Goal: Transaction & Acquisition: Purchase product/service

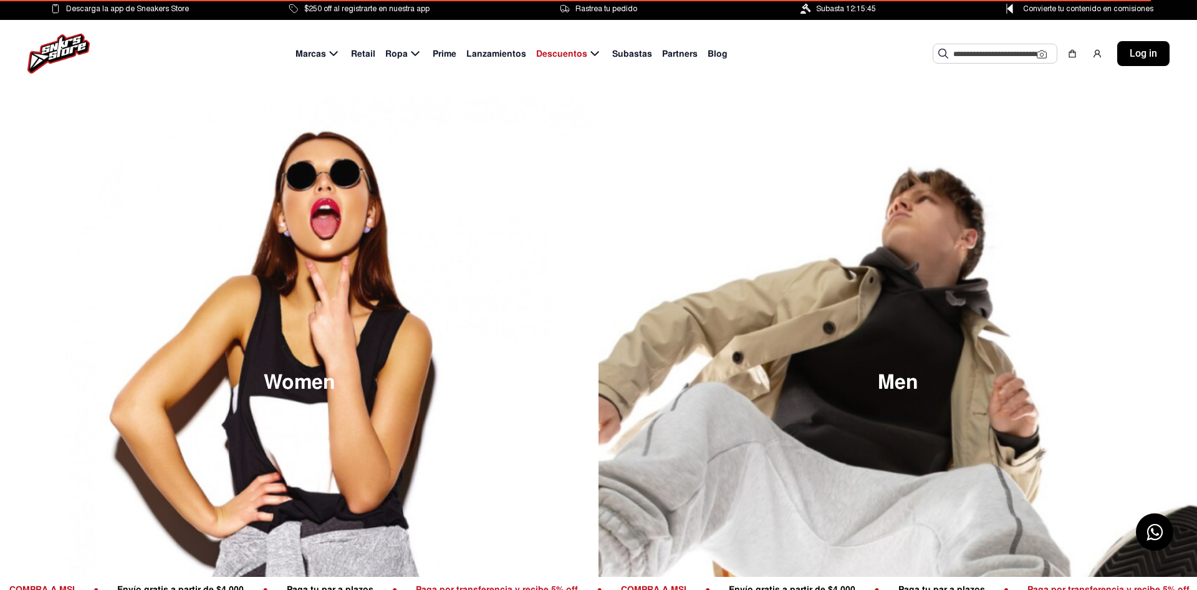
click at [620, 54] on span "Subastas" at bounding box center [632, 53] width 40 height 13
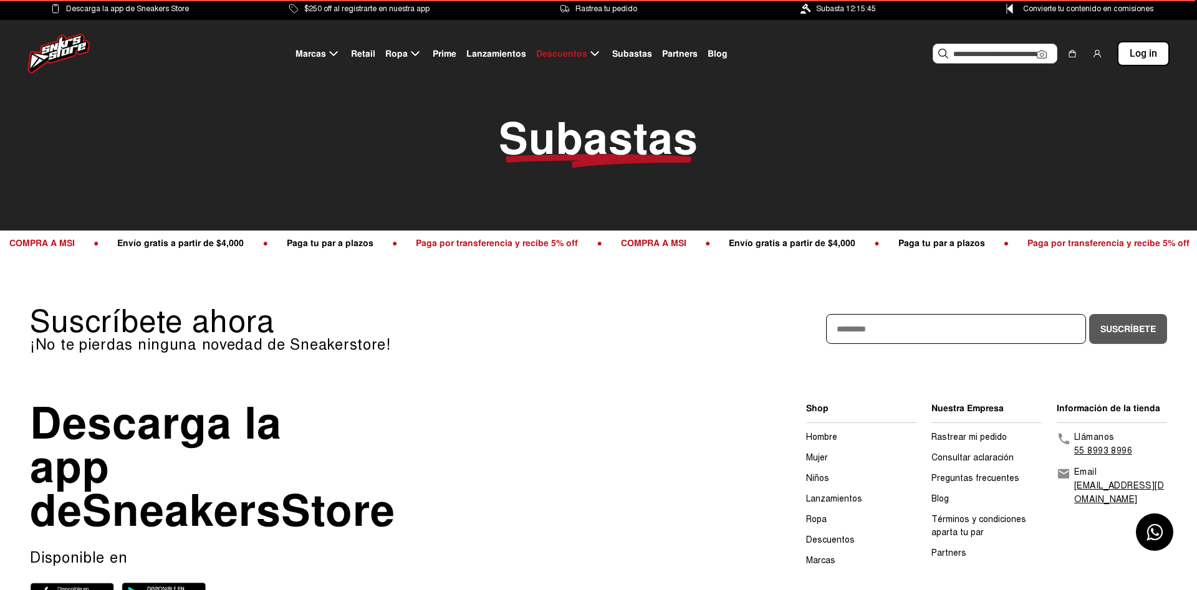
click at [364, 51] on span "Retail" at bounding box center [363, 53] width 24 height 13
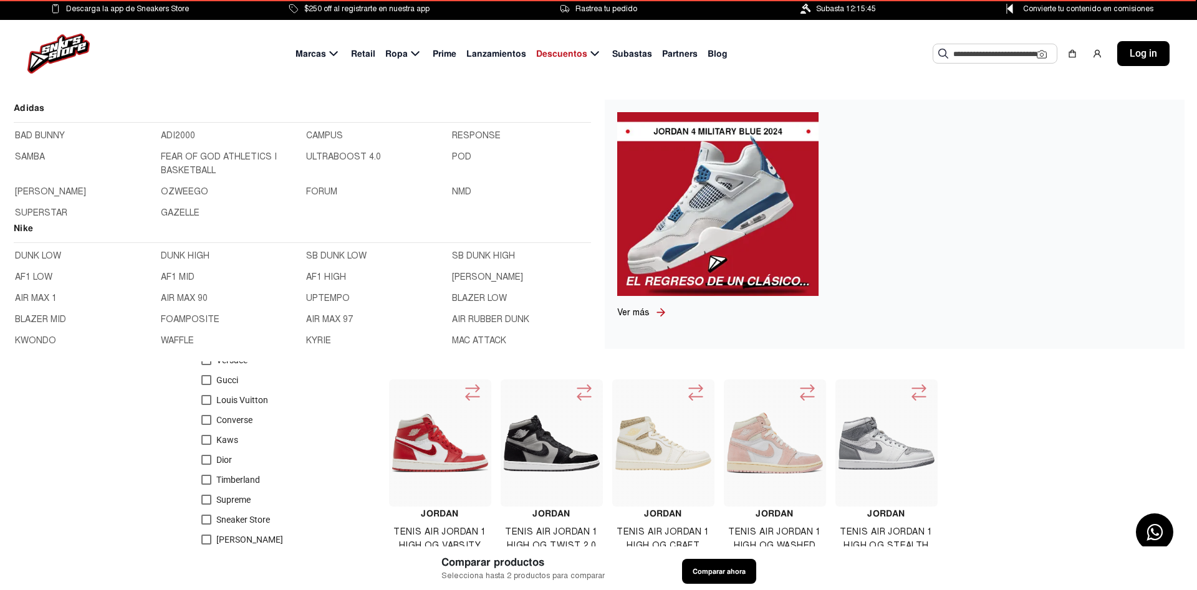
click at [320, 137] on link "CAMPUS" at bounding box center [375, 136] width 138 height 14
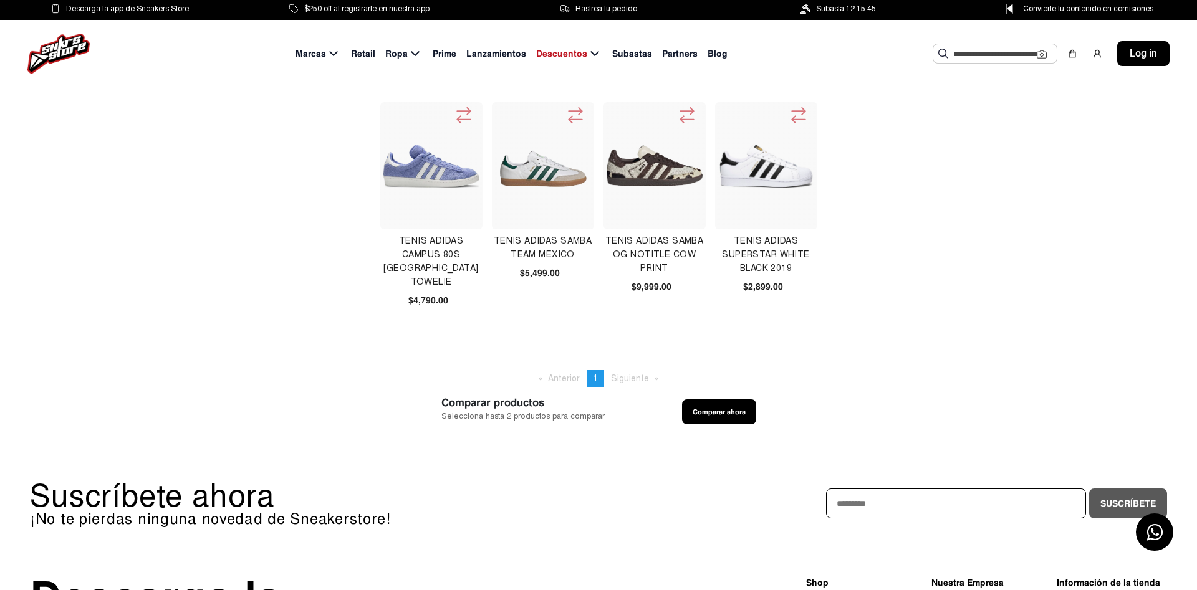
click at [624, 165] on img at bounding box center [655, 166] width 96 height 96
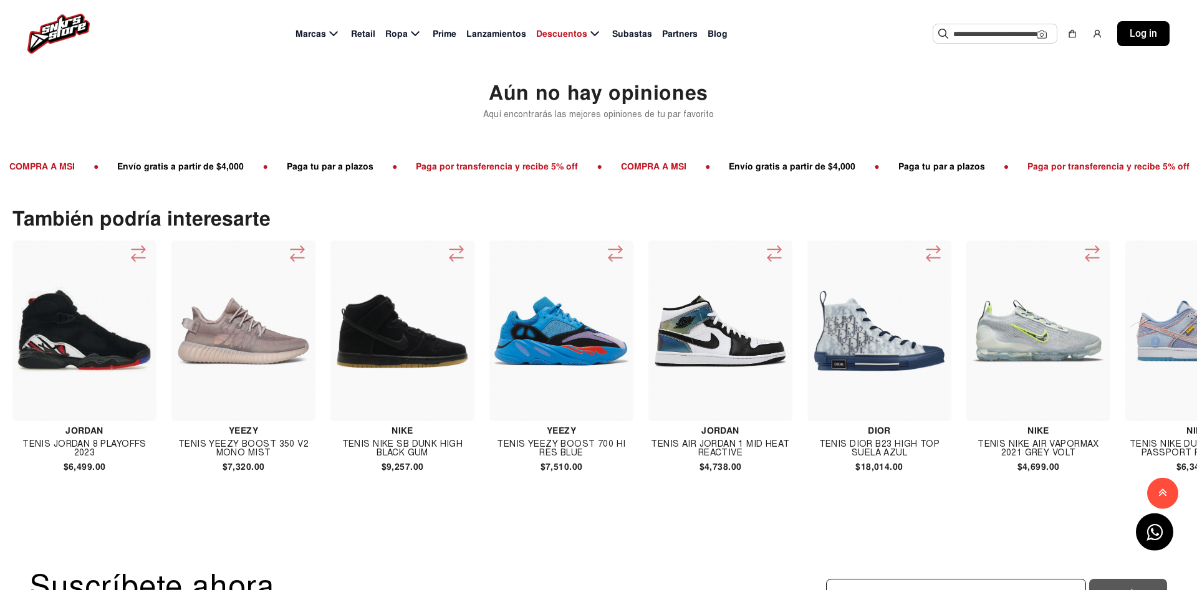
scroll to position [1081, 0]
